Goal: Check status: Check status

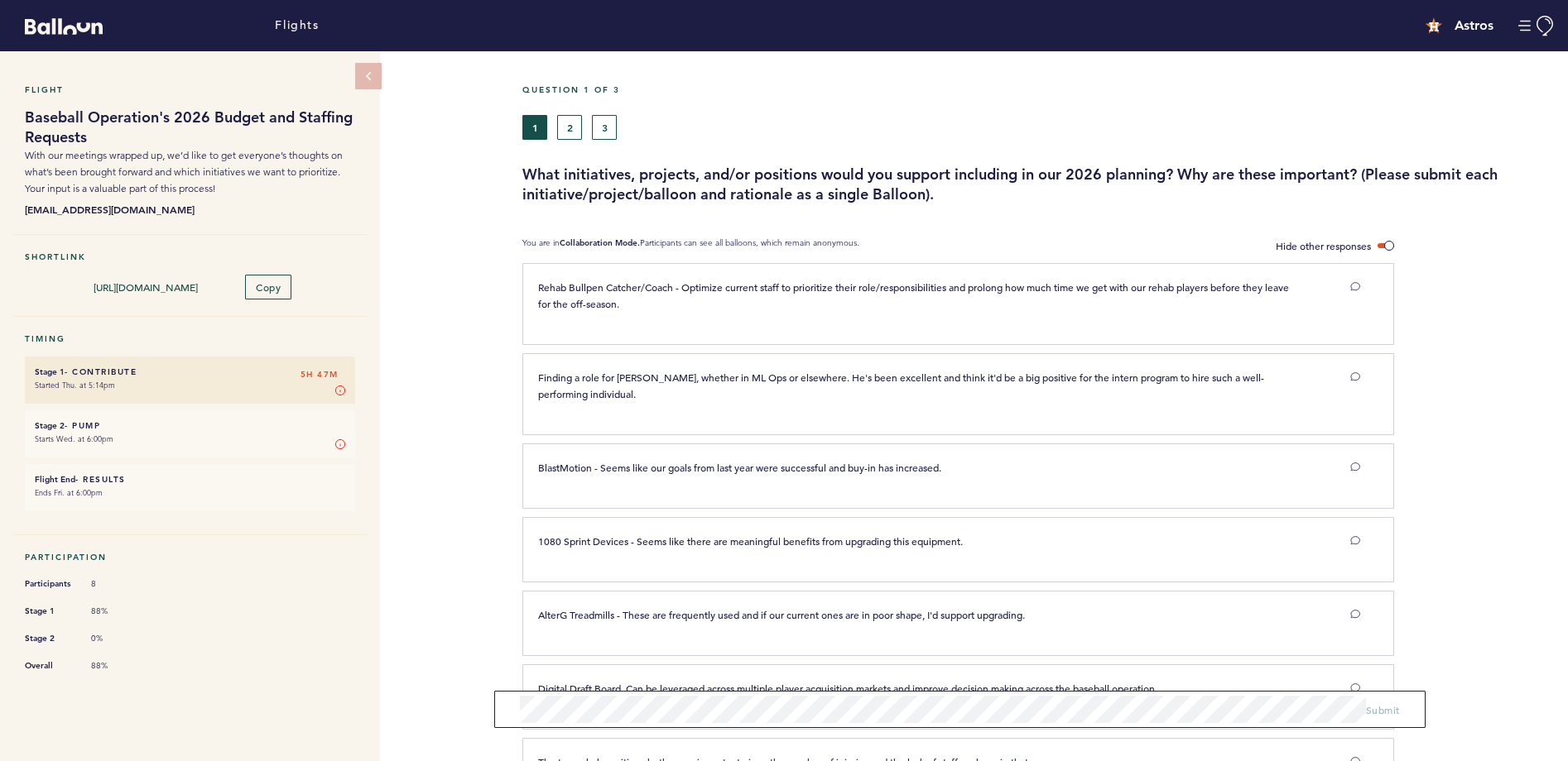
scroll to position [2063, 0]
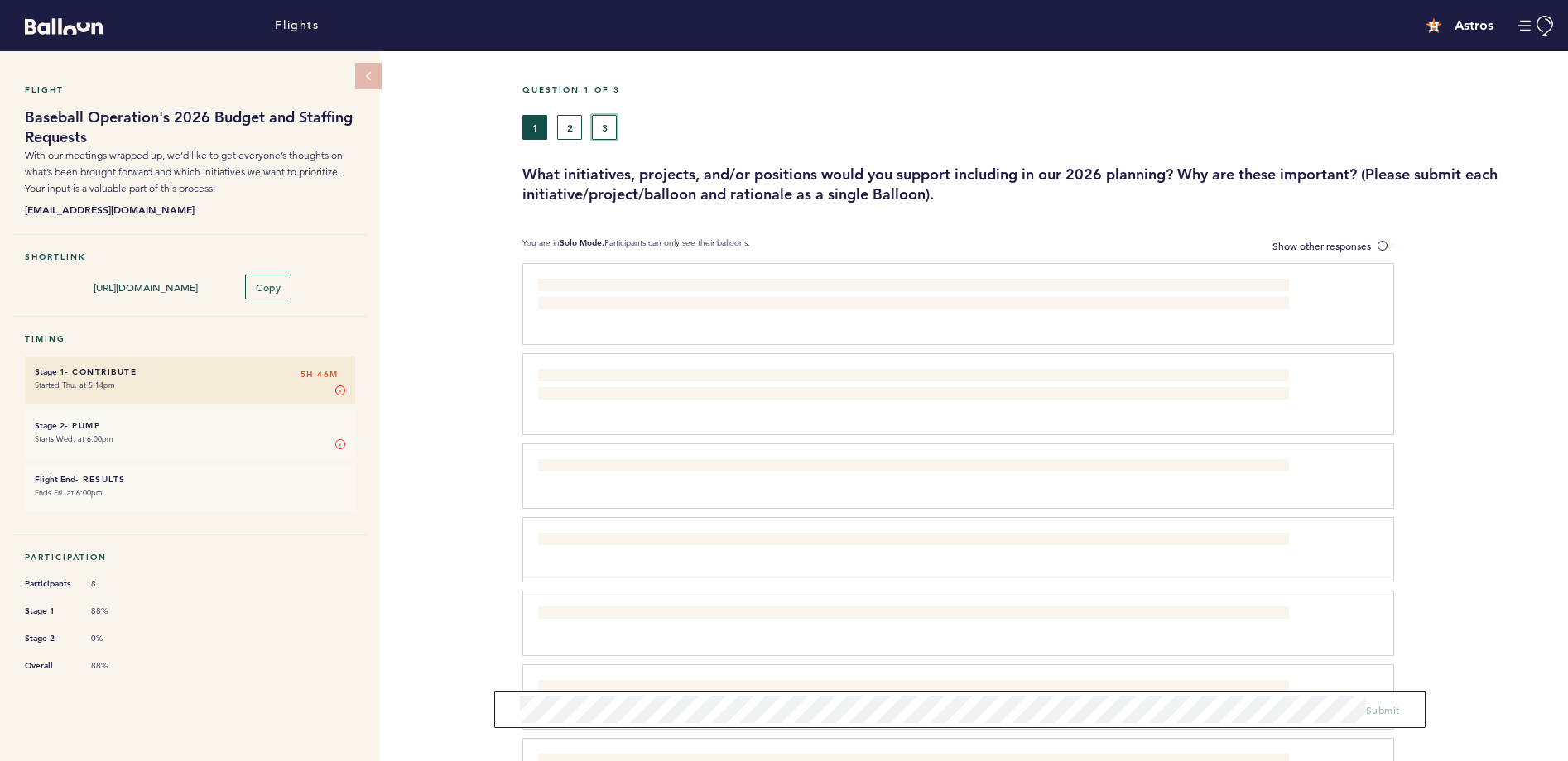
click at [611, 115] on button "3" at bounding box center [604, 127] width 24 height 24
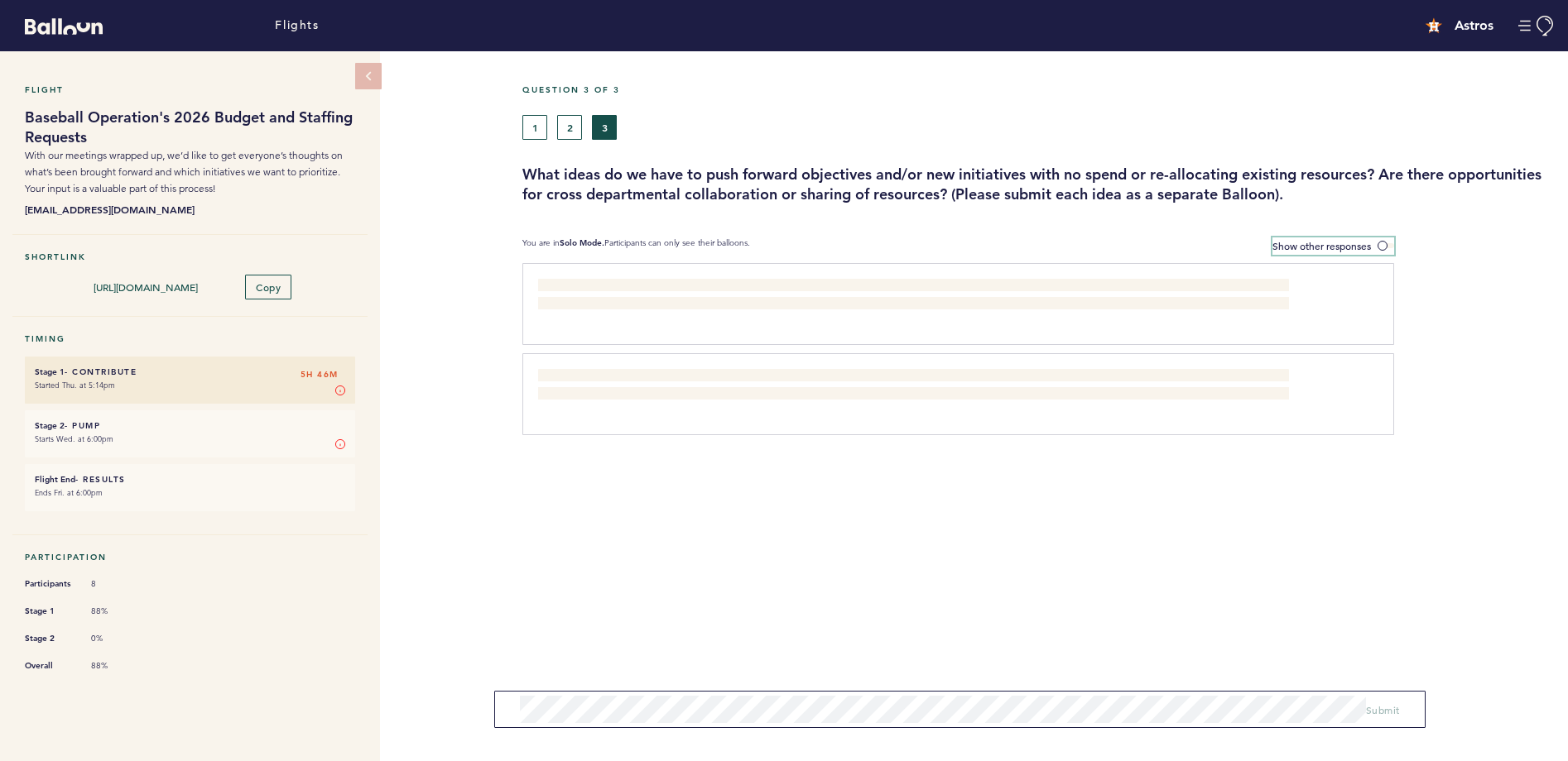
click at [1385, 246] on span at bounding box center [1385, 245] width 16 height 5
click at [0, 0] on input "Show other responses" at bounding box center [0, 0] width 0 height 0
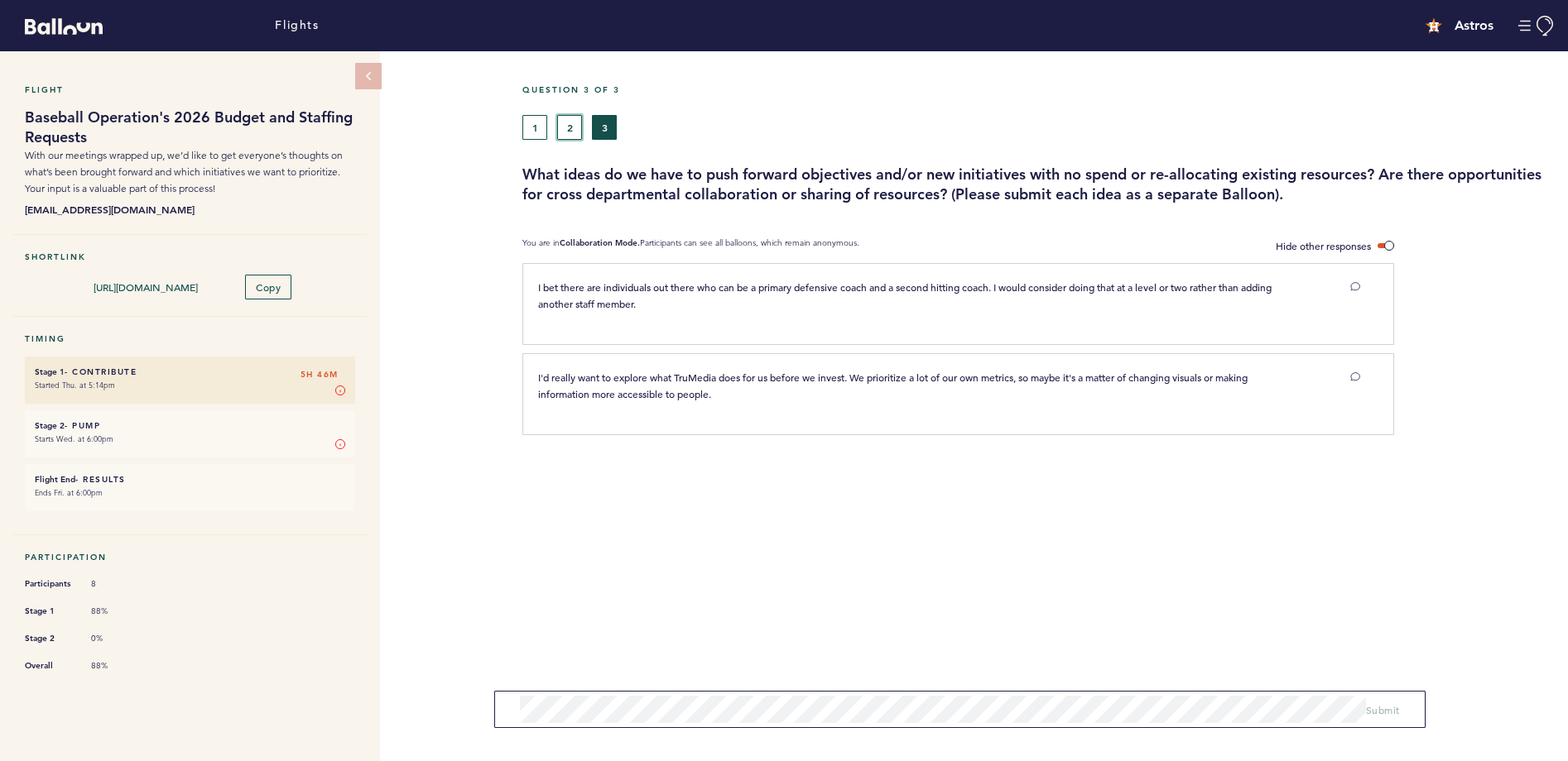
click at [576, 131] on button "2" at bounding box center [569, 127] width 24 height 24
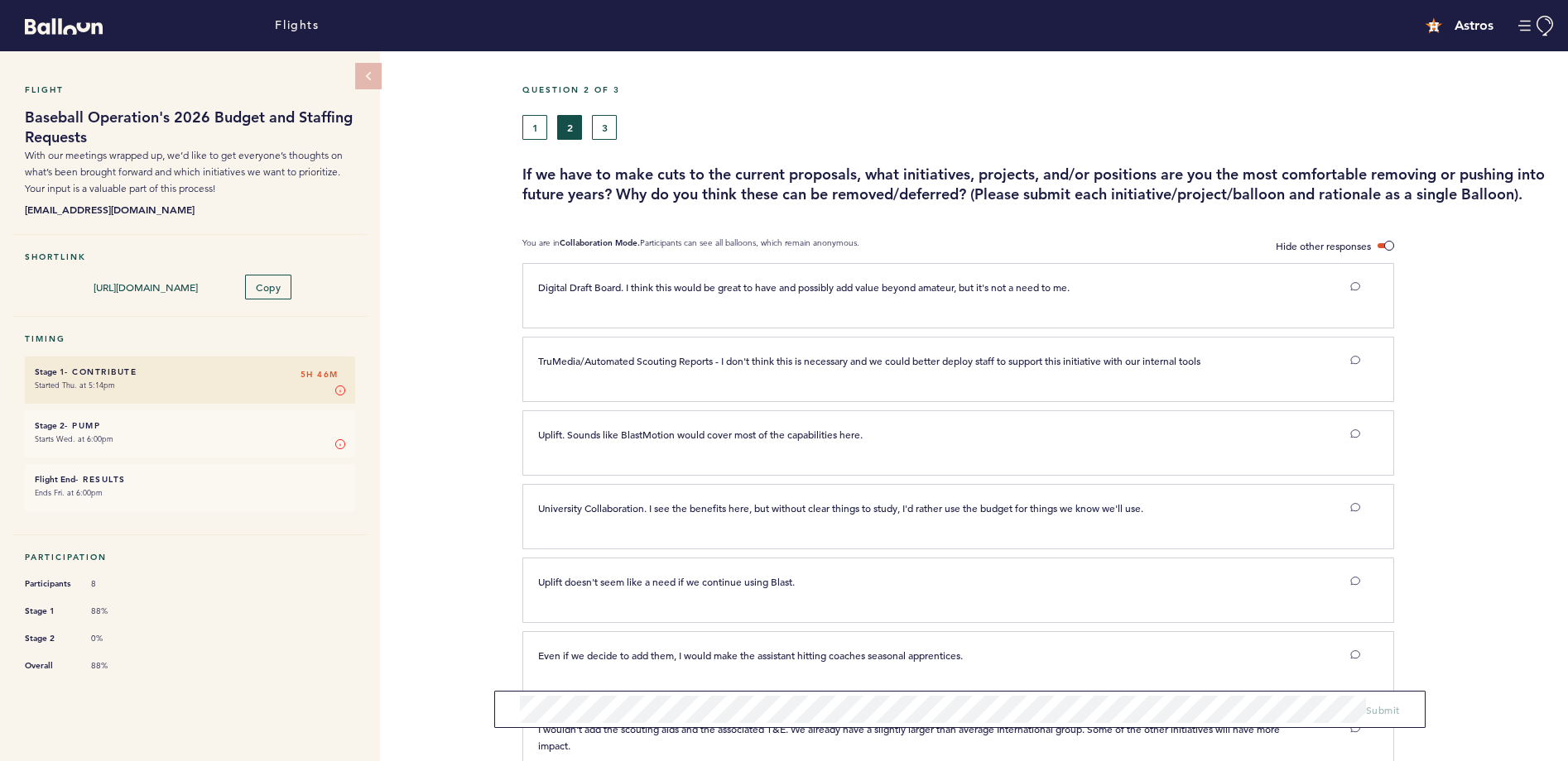
click at [537, 132] on button "1" at bounding box center [534, 127] width 24 height 24
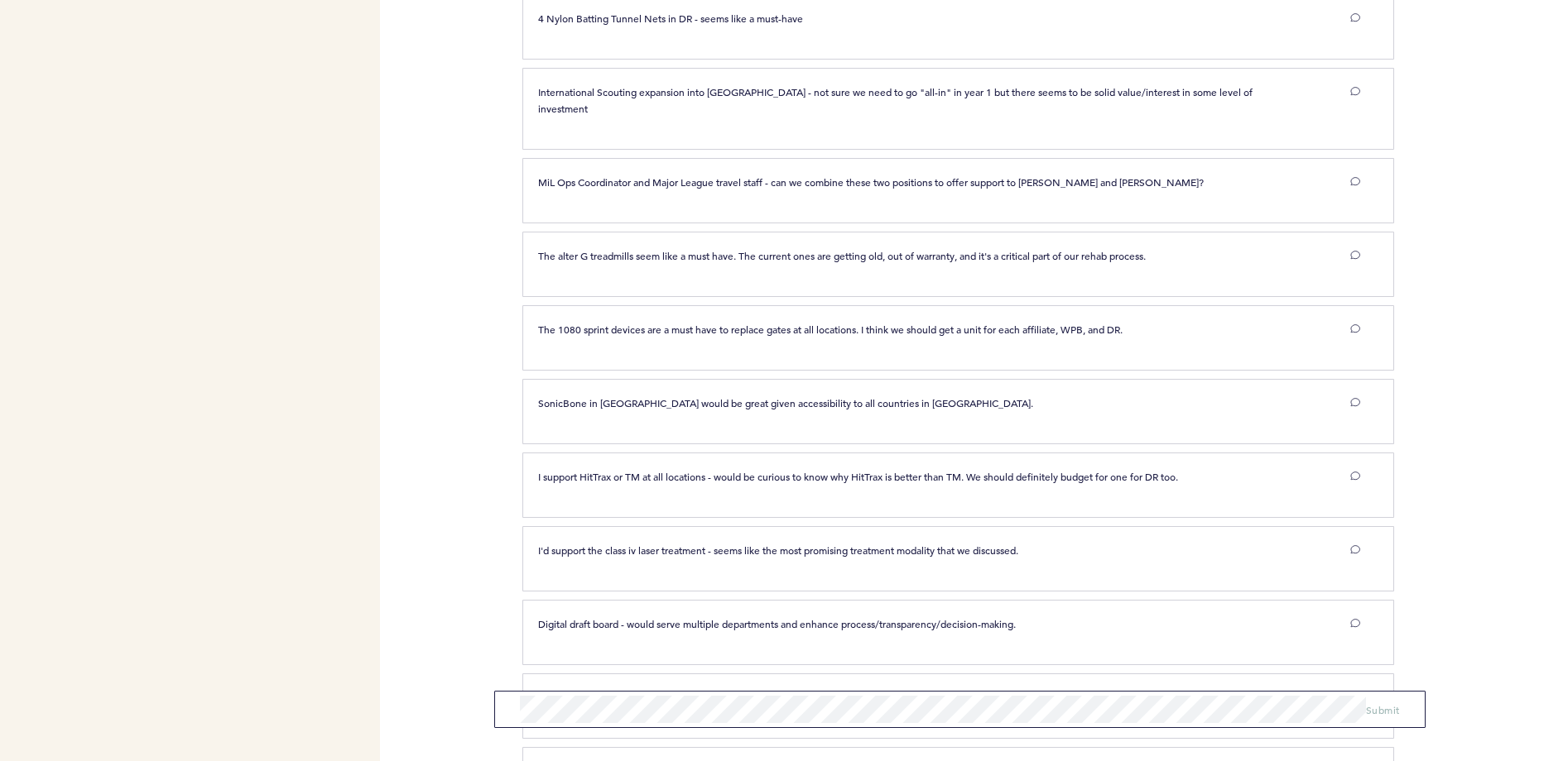
scroll to position [2063, 0]
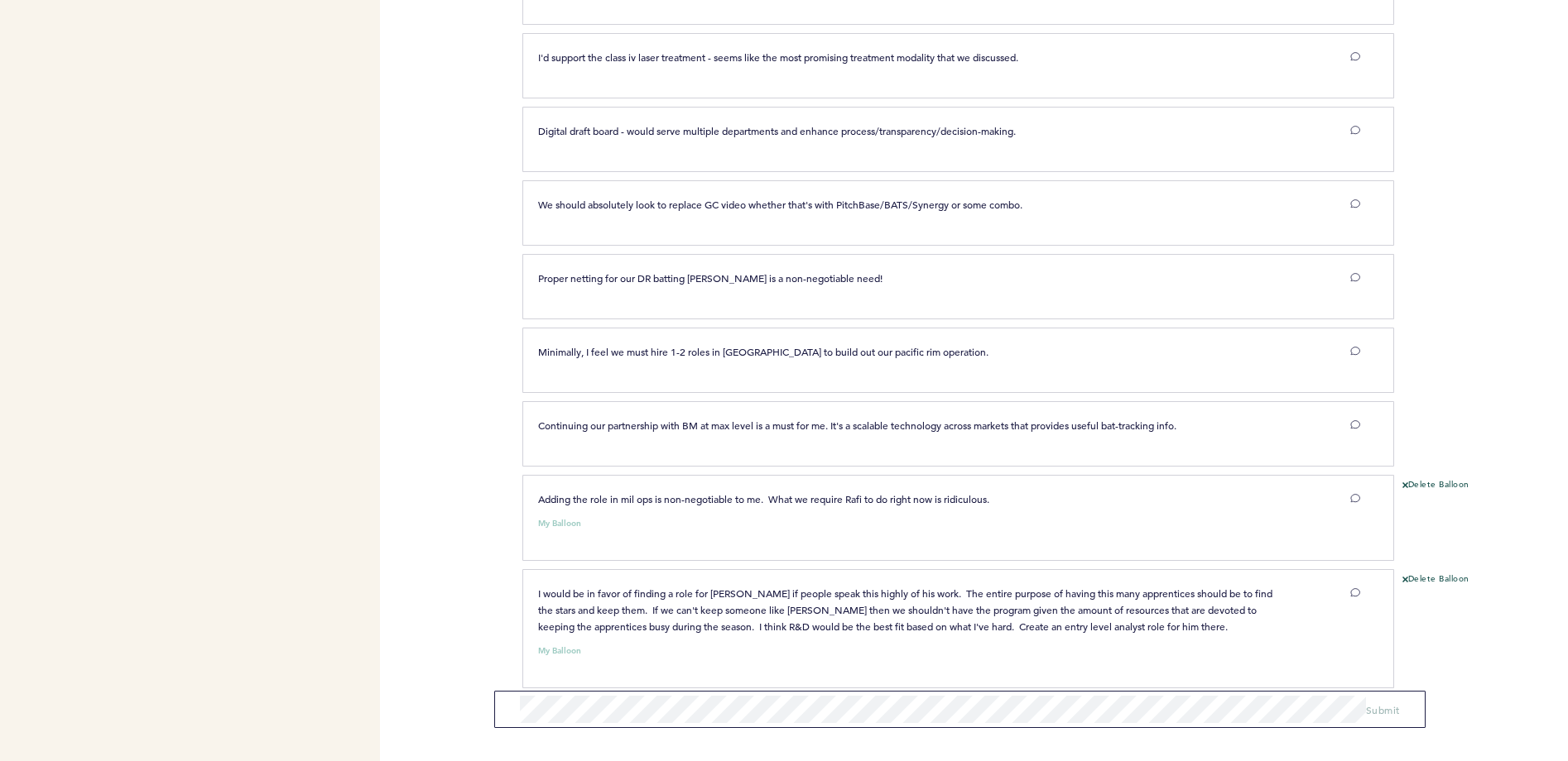
click at [452, 343] on div "Flights Astros [EMAIL_ADDRESS][DOMAIN_NAME] Team Domain: astros Notification Pr…" at bounding box center [784, 380] width 1568 height 761
